Goal: Transaction & Acquisition: Download file/media

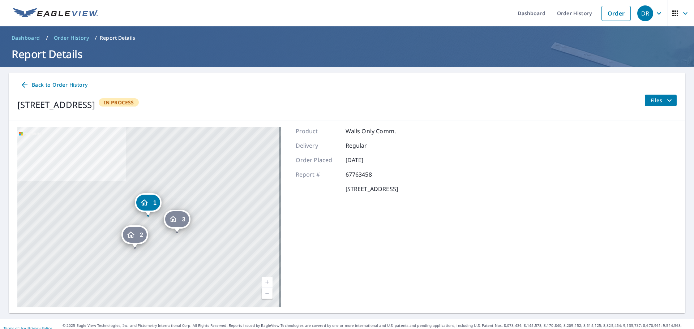
scroll to position [8, 0]
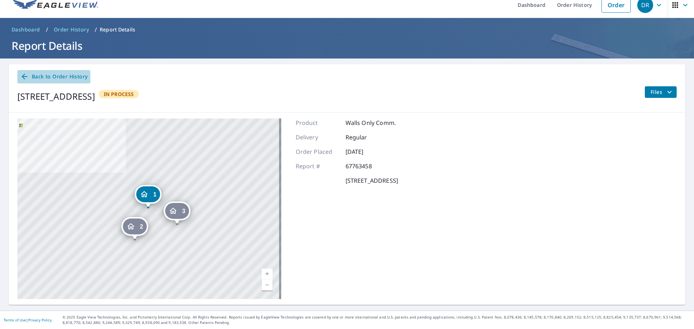
click at [31, 73] on span "Back to Order History" at bounding box center [53, 76] width 67 height 9
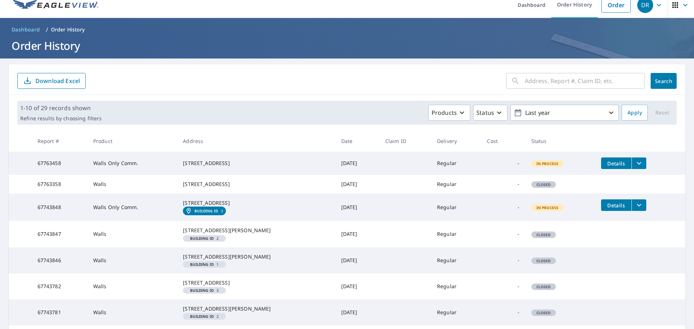
scroll to position [129, 0]
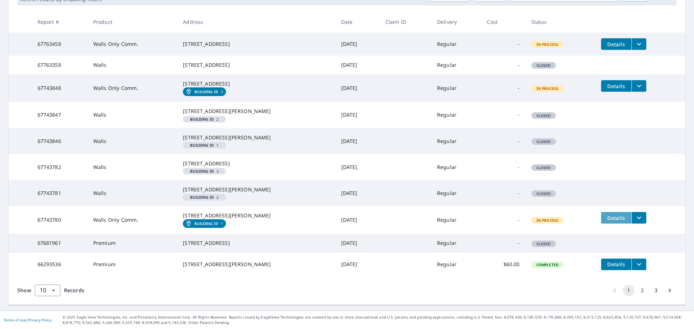
click at [606, 222] on span "Details" at bounding box center [617, 218] width 22 height 7
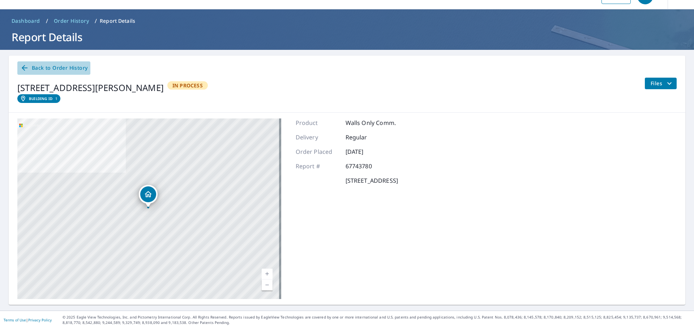
click at [26, 63] on link "Back to Order History" at bounding box center [53, 67] width 73 height 13
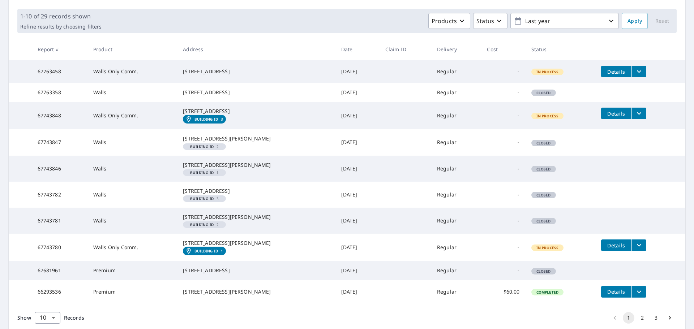
scroll to position [77, 0]
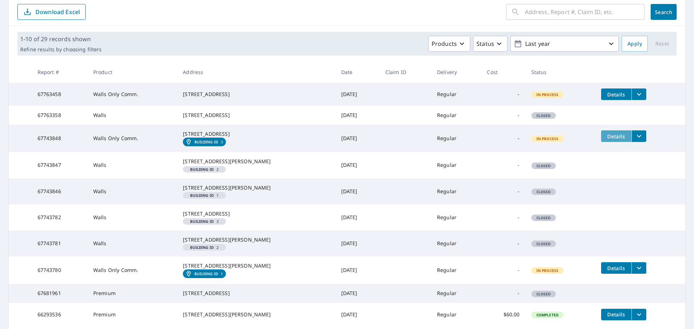
click at [606, 140] on span "Details" at bounding box center [617, 136] width 22 height 7
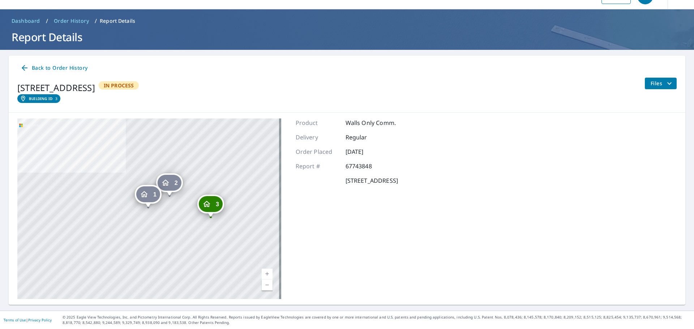
click at [148, 201] on div "1" at bounding box center [148, 195] width 24 height 16
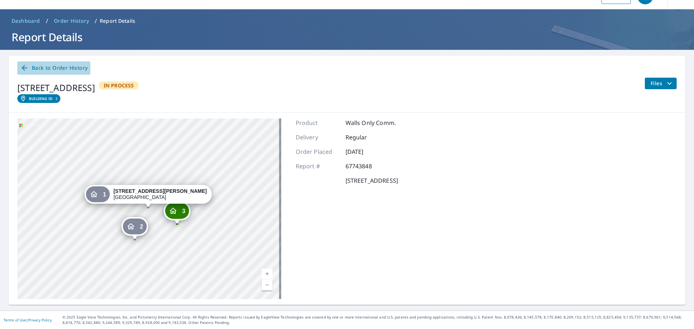
click at [19, 62] on link "Back to Order History" at bounding box center [53, 67] width 73 height 13
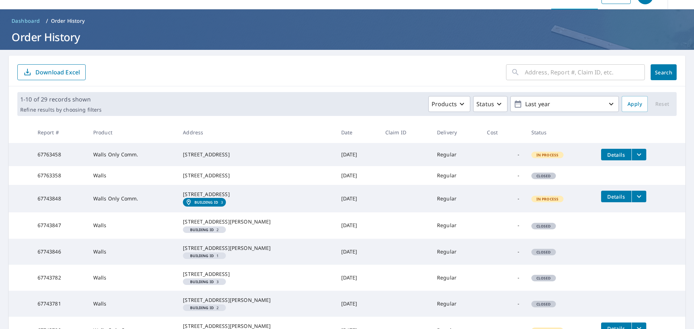
click at [606, 157] on span "Details" at bounding box center [617, 155] width 22 height 7
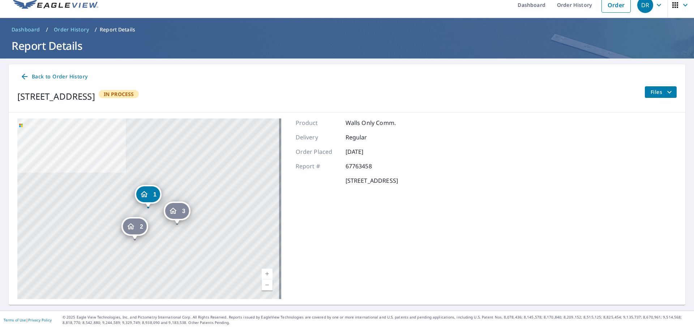
click at [156, 197] on span "1" at bounding box center [154, 194] width 3 height 5
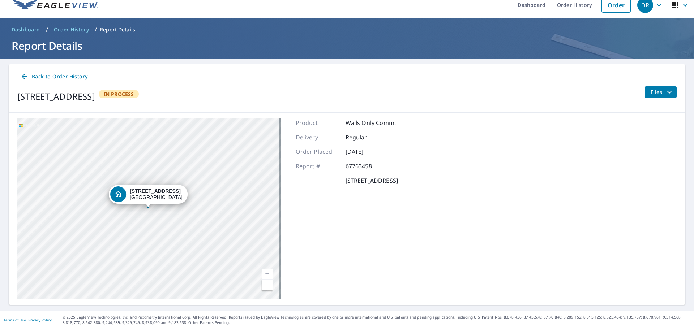
click at [22, 77] on icon at bounding box center [24, 76] width 9 height 9
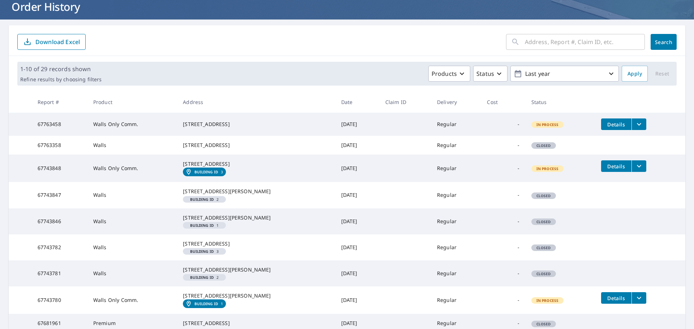
scroll to position [68, 0]
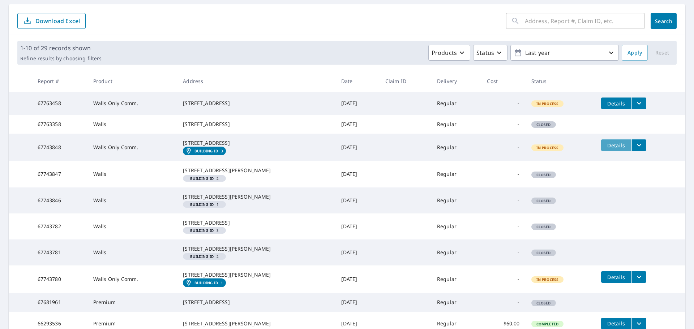
click at [606, 149] on span "Details" at bounding box center [617, 145] width 22 height 7
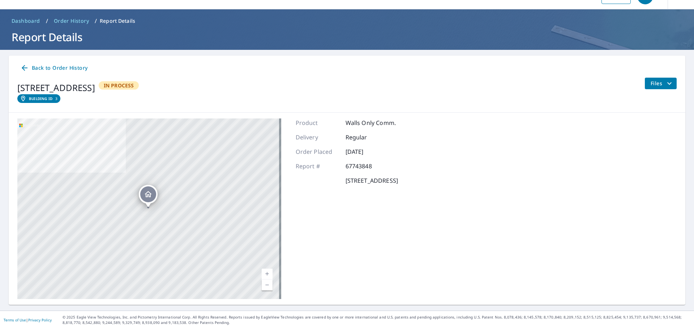
click at [319, 238] on div "Product Walls Only Comm. Delivery Regular Order Placed [DATE] Report # 67743848…" at bounding box center [347, 209] width 102 height 181
click at [195, 178] on div "[STREET_ADDRESS]" at bounding box center [149, 209] width 264 height 181
click at [170, 199] on div "[STREET_ADDRESS]" at bounding box center [149, 209] width 264 height 181
click at [147, 199] on div "Dropped pin, building 1, Residential property, 4811 River Grass Ct Tampa, FL 33…" at bounding box center [148, 195] width 16 height 16
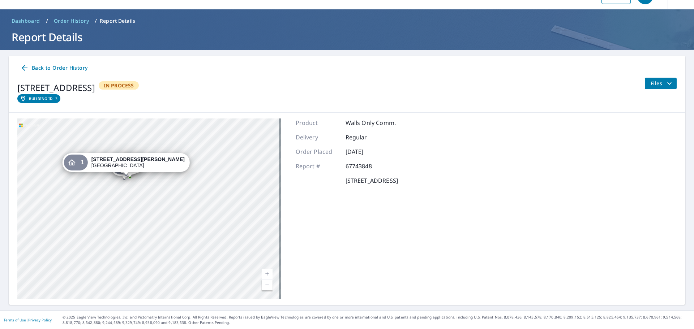
drag, startPoint x: 212, startPoint y: 196, endPoint x: 154, endPoint y: 192, distance: 57.6
click at [154, 192] on div "2 [STREET_ADDRESS][PERSON_NAME] 3 [STREET_ADDRESS] 1 [STREET_ADDRESS][PERSON_NA…" at bounding box center [149, 209] width 264 height 181
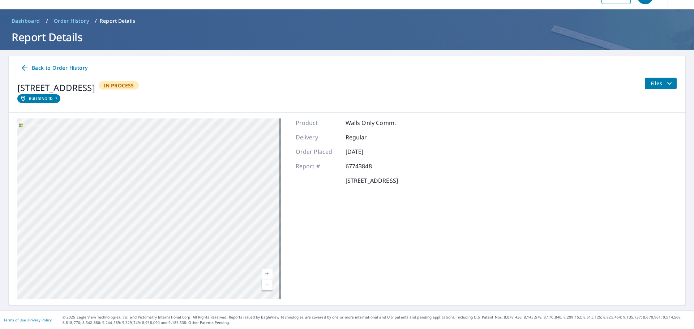
click at [22, 68] on icon at bounding box center [24, 68] width 9 height 9
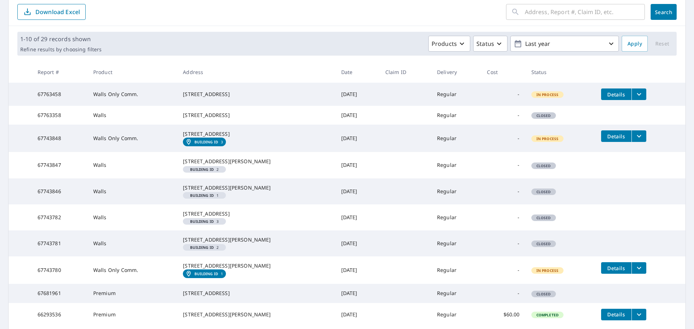
scroll to position [138, 0]
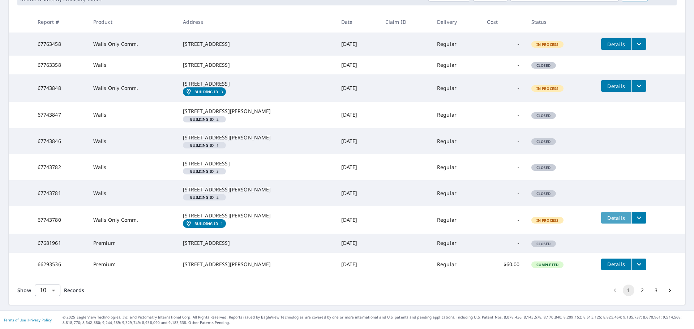
click at [606, 222] on span "Details" at bounding box center [617, 218] width 22 height 7
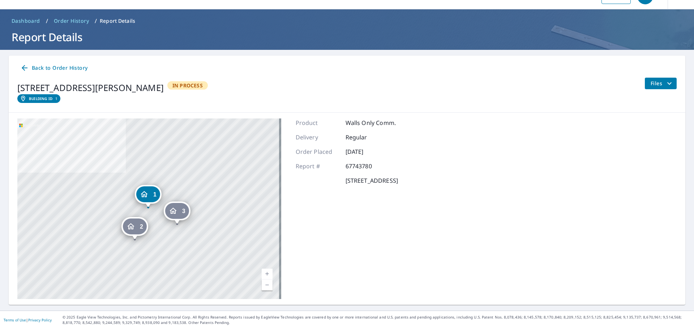
click at [212, 230] on div "2 [STREET_ADDRESS][PERSON_NAME] 3 [STREET_ADDRESS] 1 [STREET_ADDRESS][PERSON_NA…" at bounding box center [149, 209] width 264 height 181
click at [153, 197] on span "1" at bounding box center [154, 194] width 3 height 5
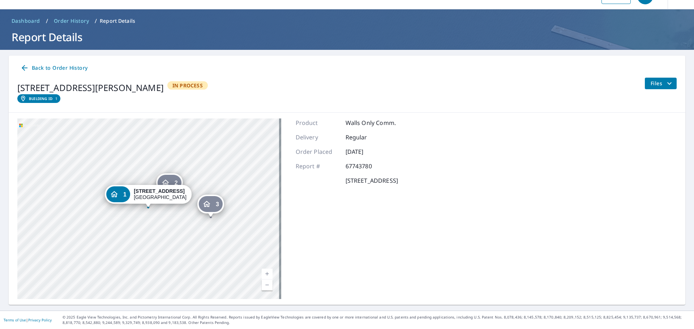
click at [658, 88] on span "Files" at bounding box center [662, 83] width 23 height 9
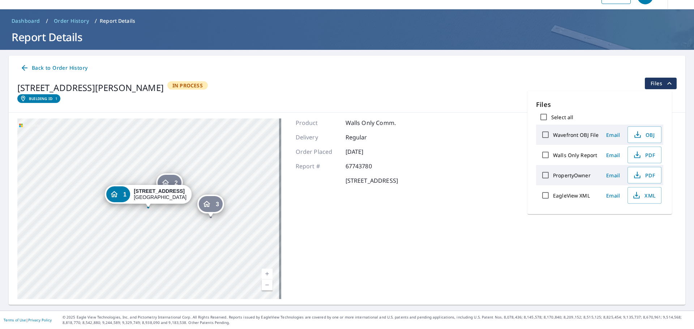
drag, startPoint x: 542, startPoint y: 156, endPoint x: 548, endPoint y: 156, distance: 5.8
click at [542, 156] on input "Walls Only Report" at bounding box center [545, 155] width 15 height 15
checkbox input "true"
click at [642, 218] on span "Download" at bounding box center [636, 221] width 38 height 9
click at [647, 175] on span "PDF" at bounding box center [643, 175] width 23 height 9
